Goal: Transaction & Acquisition: Purchase product/service

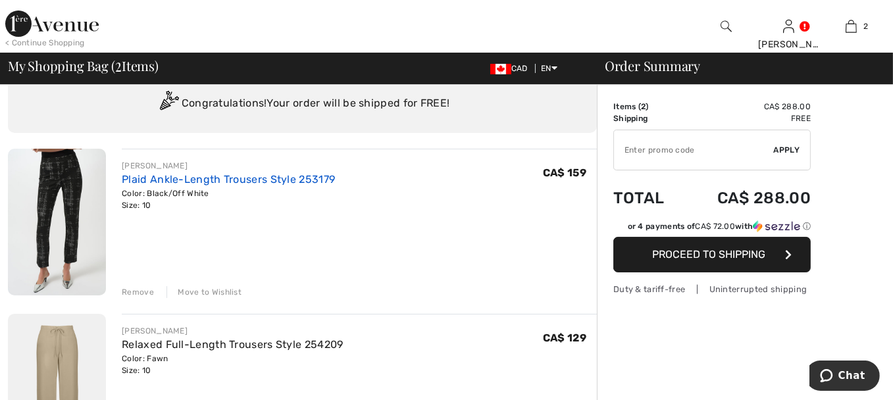
scroll to position [66, 0]
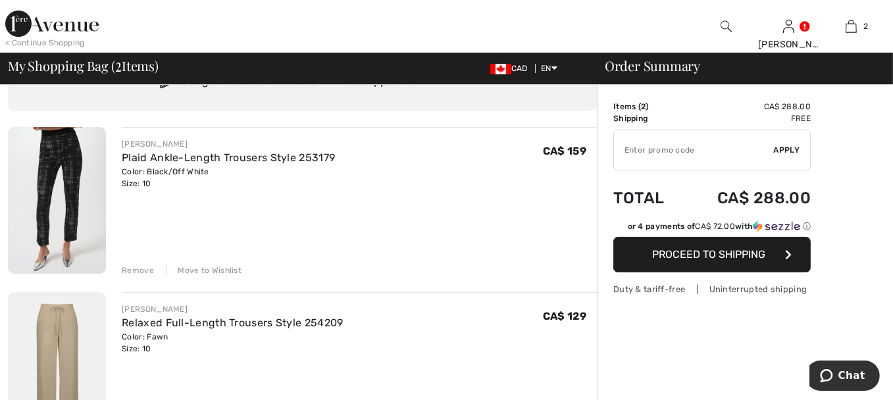
click at [144, 273] on div "Remove" at bounding box center [138, 271] width 32 height 12
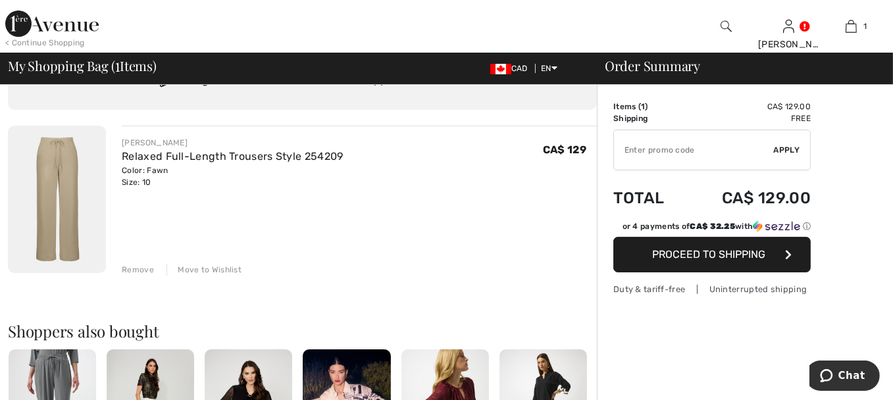
scroll to position [0, 0]
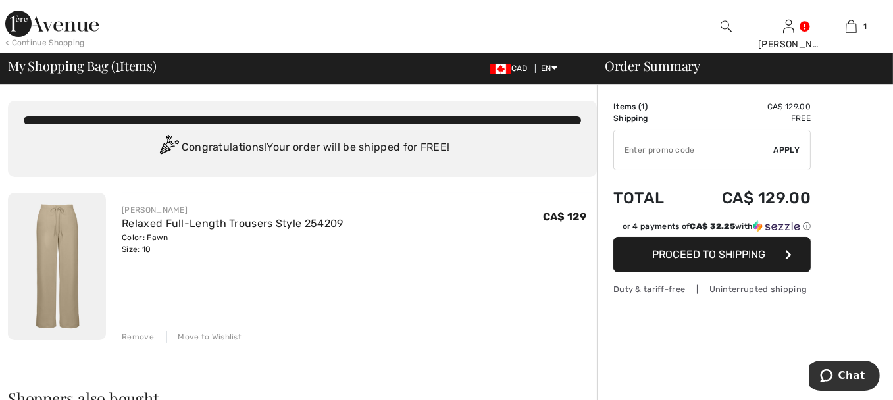
click at [86, 246] on img at bounding box center [57, 266] width 98 height 147
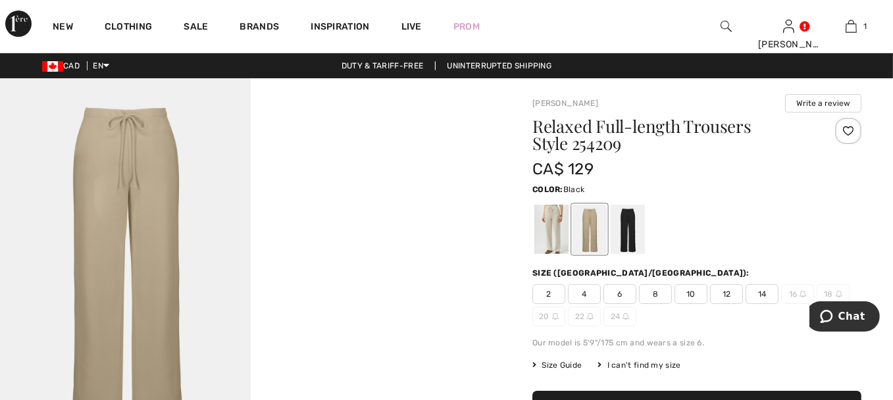
click at [627, 225] on div at bounding box center [628, 229] width 34 height 49
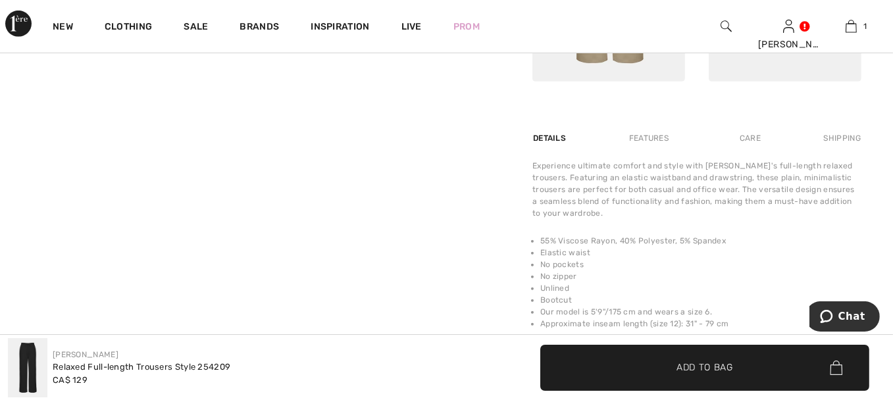
scroll to position [790, 0]
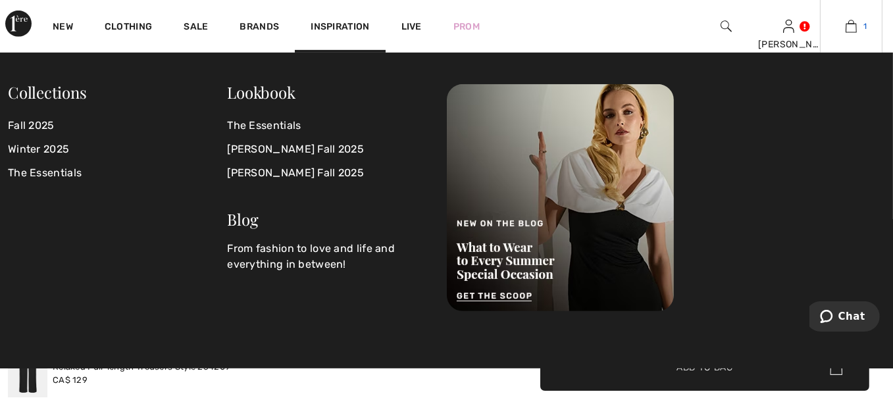
click at [852, 26] on img at bounding box center [851, 26] width 11 height 16
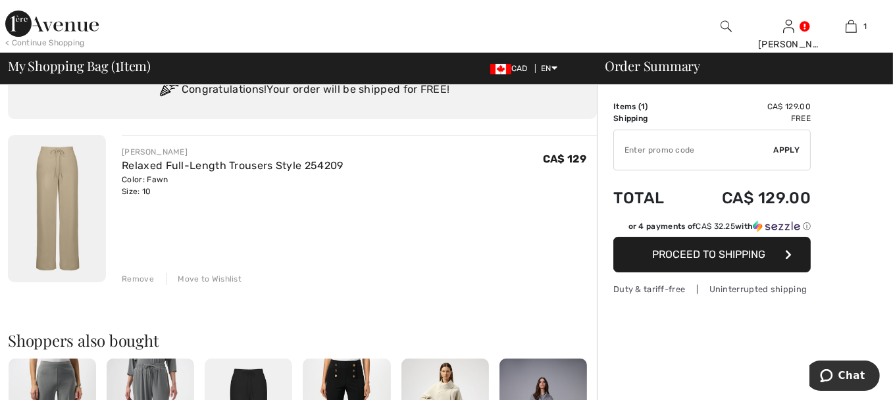
scroll to position [132, 0]
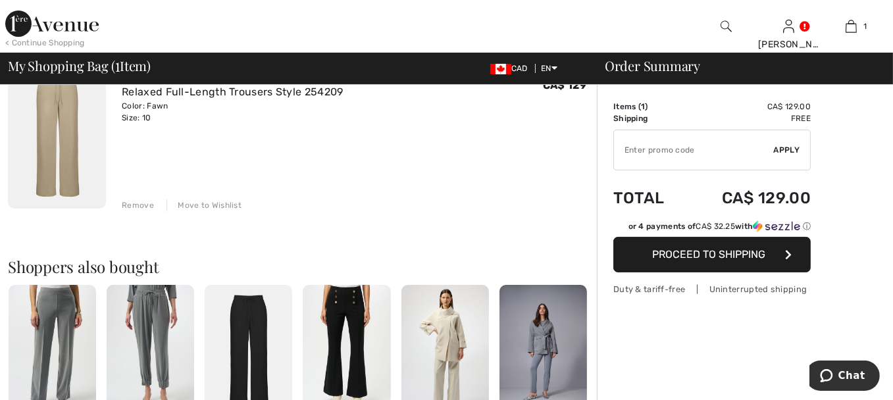
click at [138, 202] on div "Remove" at bounding box center [138, 205] width 32 height 12
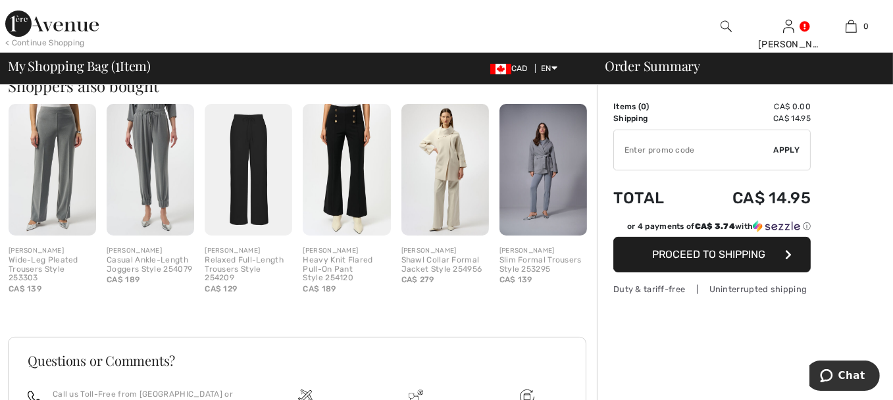
scroll to position [271, 0]
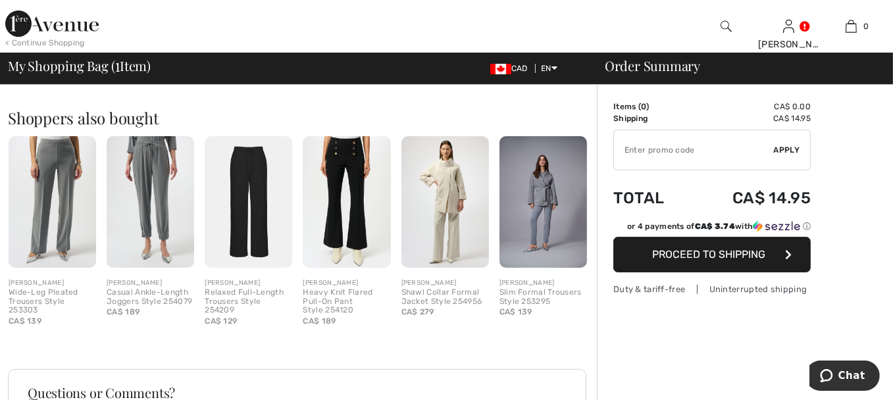
click at [155, 178] on img at bounding box center [151, 202] width 88 height 132
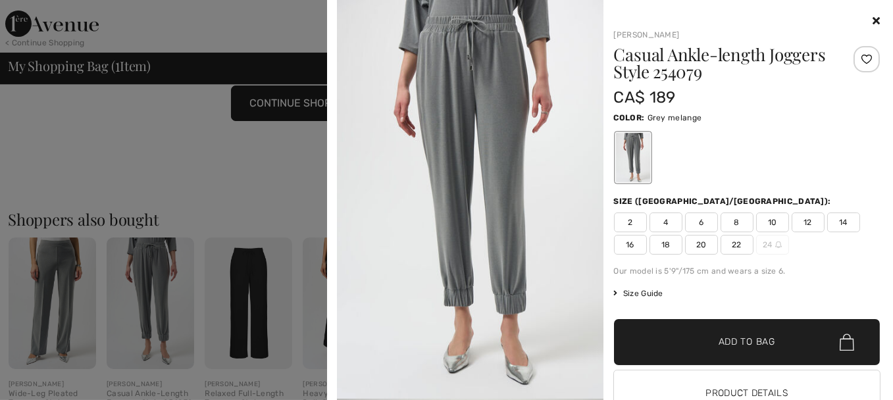
scroll to position [139, 0]
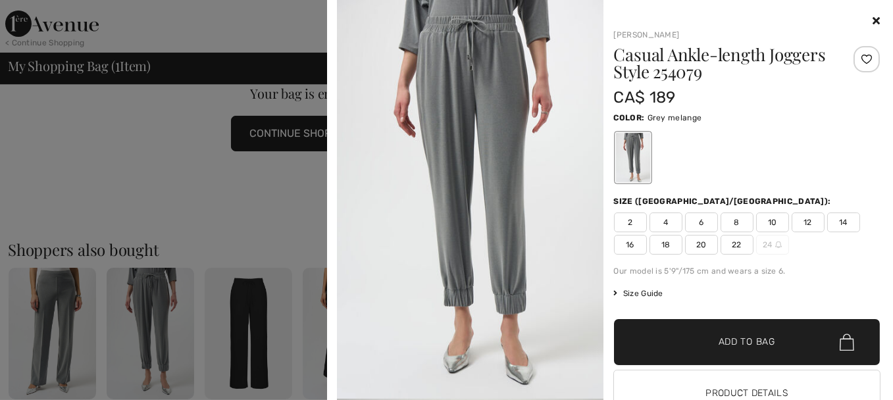
click at [774, 223] on span "10" at bounding box center [773, 223] width 33 height 20
click at [749, 344] on span "Add to Bag" at bounding box center [747, 343] width 57 height 14
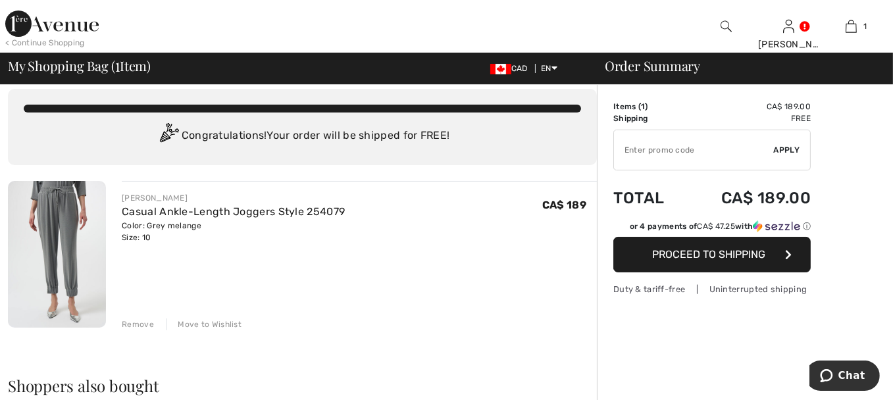
scroll to position [7, 0]
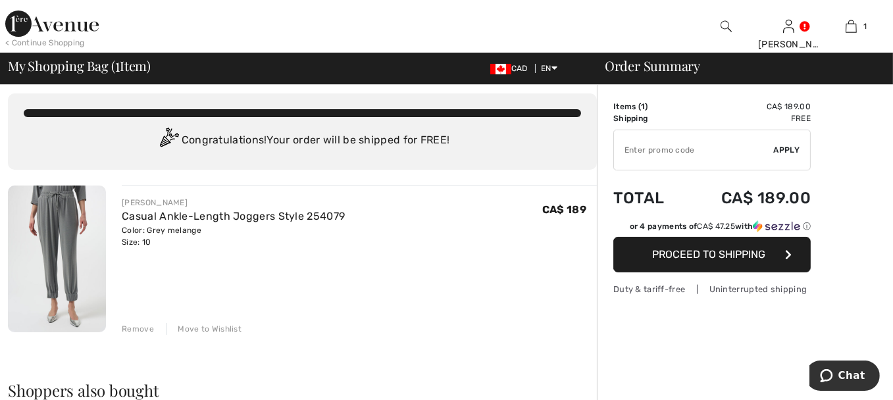
click at [56, 221] on img at bounding box center [57, 259] width 98 height 147
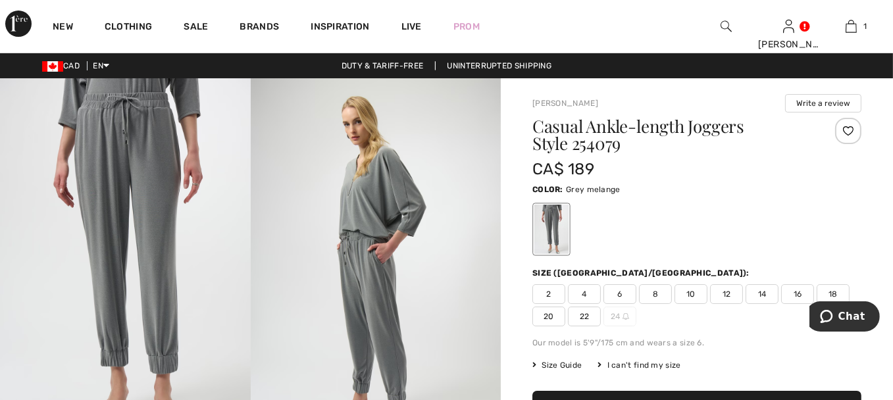
click at [386, 199] on img at bounding box center [376, 265] width 251 height 375
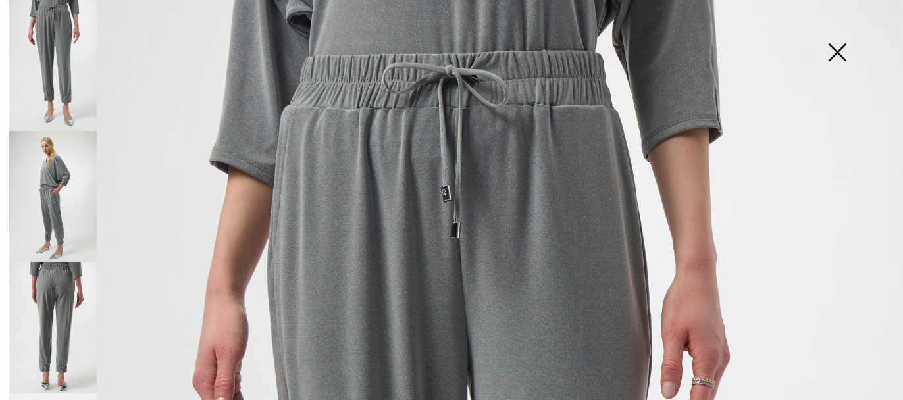
click at [66, 172] on img at bounding box center [53, 196] width 88 height 131
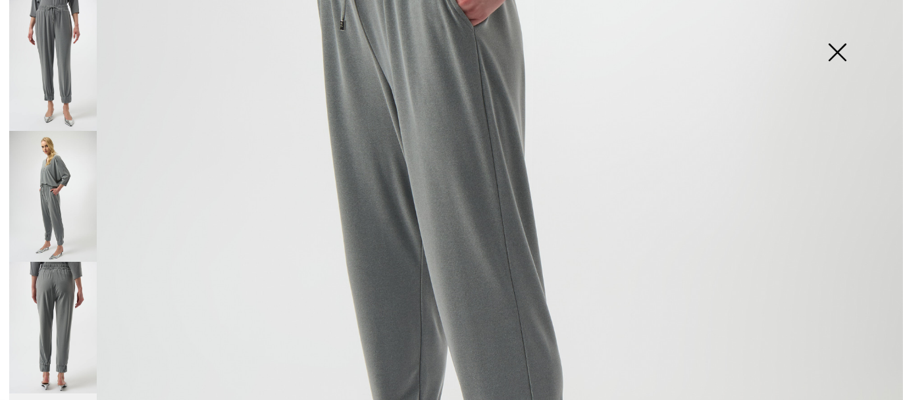
scroll to position [461, 0]
